Goal: Task Accomplishment & Management: Manage account settings

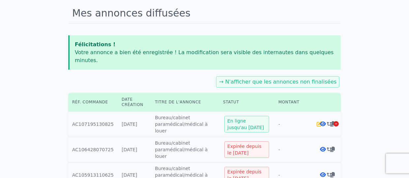
scroll to position [48, 0]
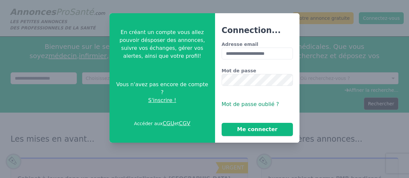
type input "**********"
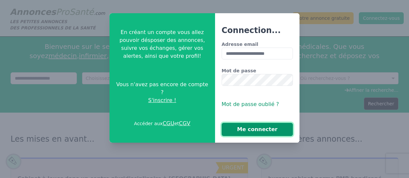
click at [267, 129] on button "Me connecter" at bounding box center [258, 129] width 72 height 13
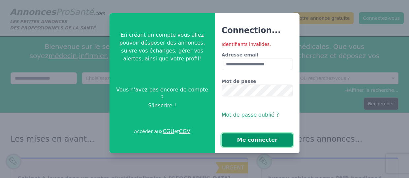
click at [264, 144] on button "Me connecter" at bounding box center [258, 139] width 72 height 13
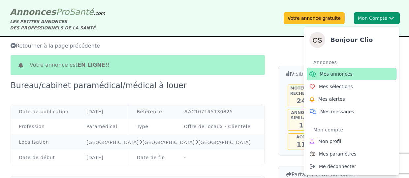
click at [344, 76] on span "Mes annonces" at bounding box center [335, 74] width 33 height 7
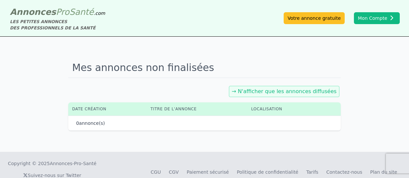
click at [261, 89] on link "→ N'afficher que les annonces diffusées" at bounding box center [284, 91] width 105 height 6
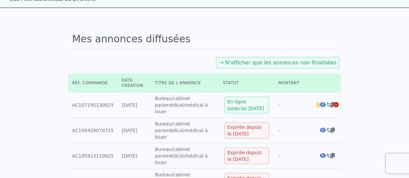
scroll to position [29, 0]
click at [319, 106] on icon at bounding box center [319, 103] width 5 height 5
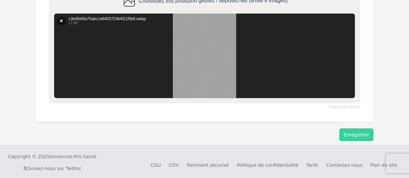
scroll to position [375, 0]
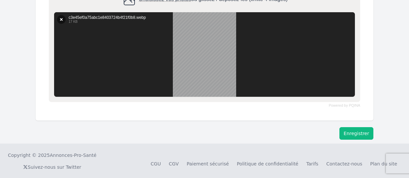
click at [354, 135] on button "Enregistrer" at bounding box center [356, 133] width 34 height 13
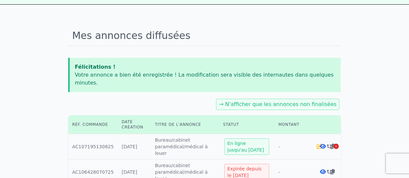
scroll to position [38, 0]
